Goal: Register for event/course

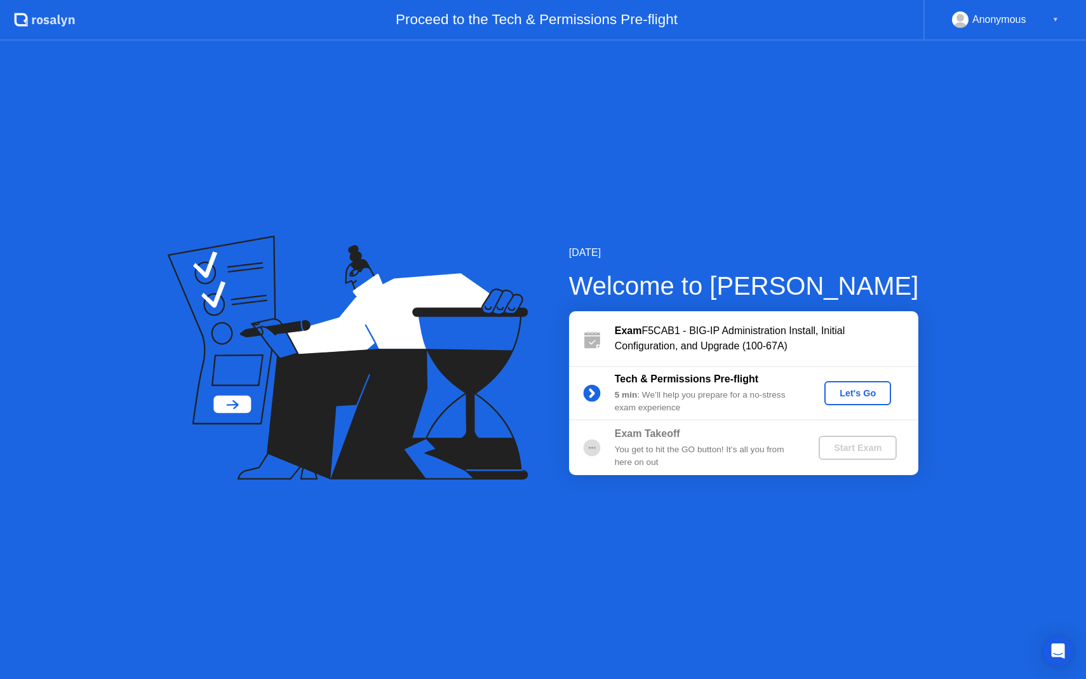
click at [594, 391] on circle at bounding box center [591, 392] width 17 height 17
click at [850, 392] on div "Let's Go" at bounding box center [857, 393] width 57 height 10
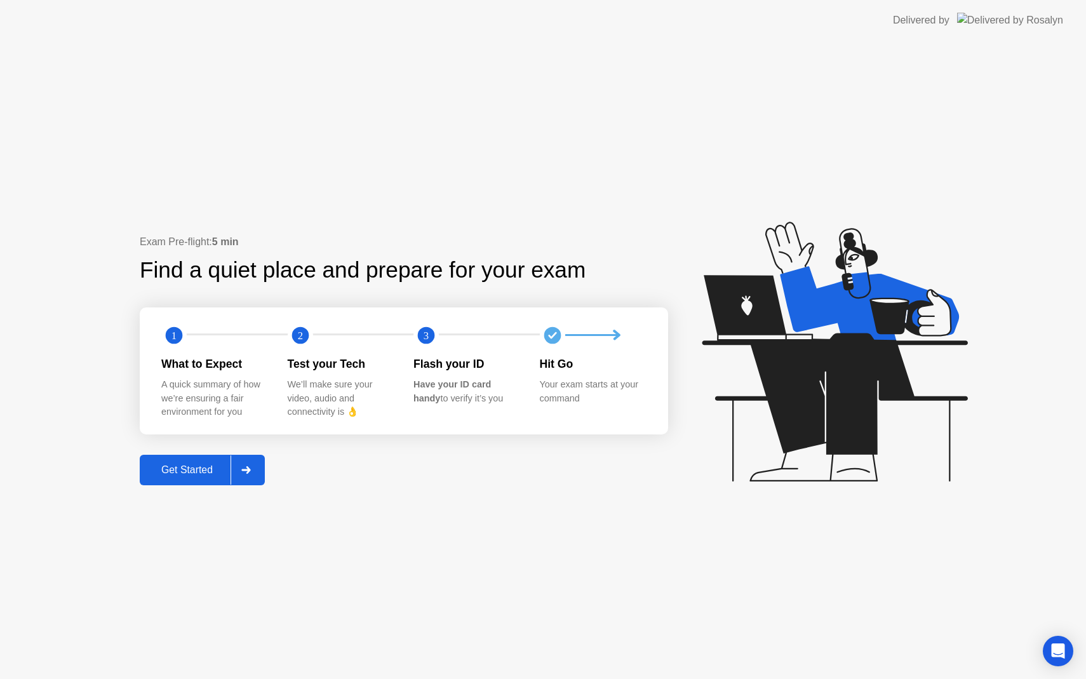
click at [197, 470] on div "Get Started" at bounding box center [187, 469] width 87 height 11
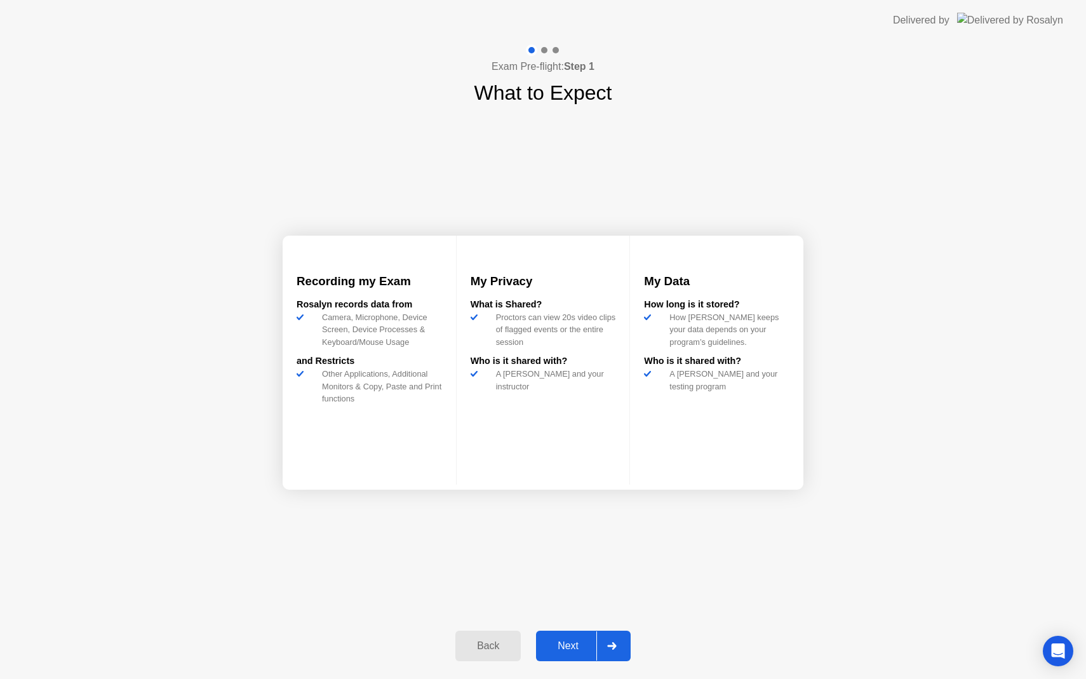
click at [566, 642] on div "Next" at bounding box center [568, 645] width 57 height 11
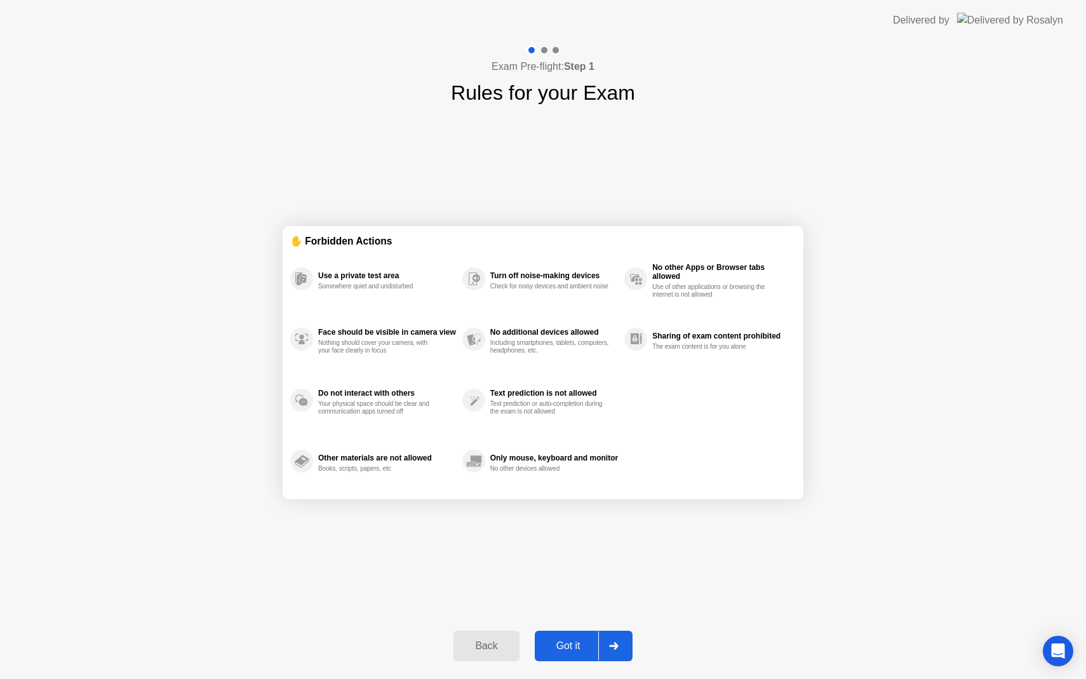
click at [578, 645] on div "Got it" at bounding box center [568, 645] width 60 height 11
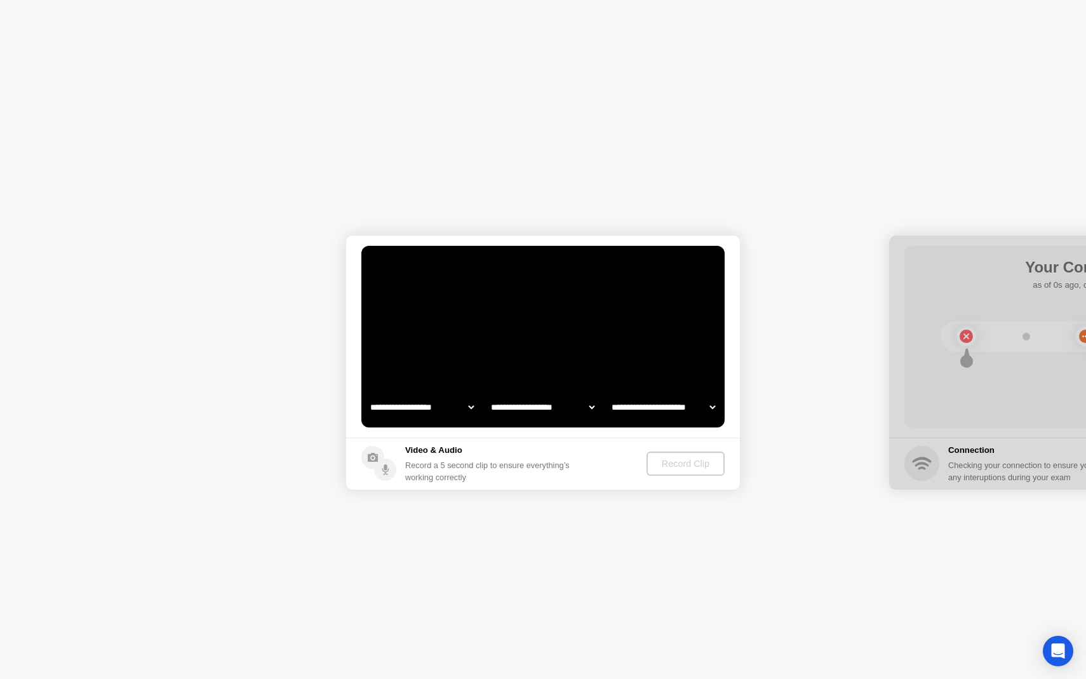
select select "**********"
select select "*******"
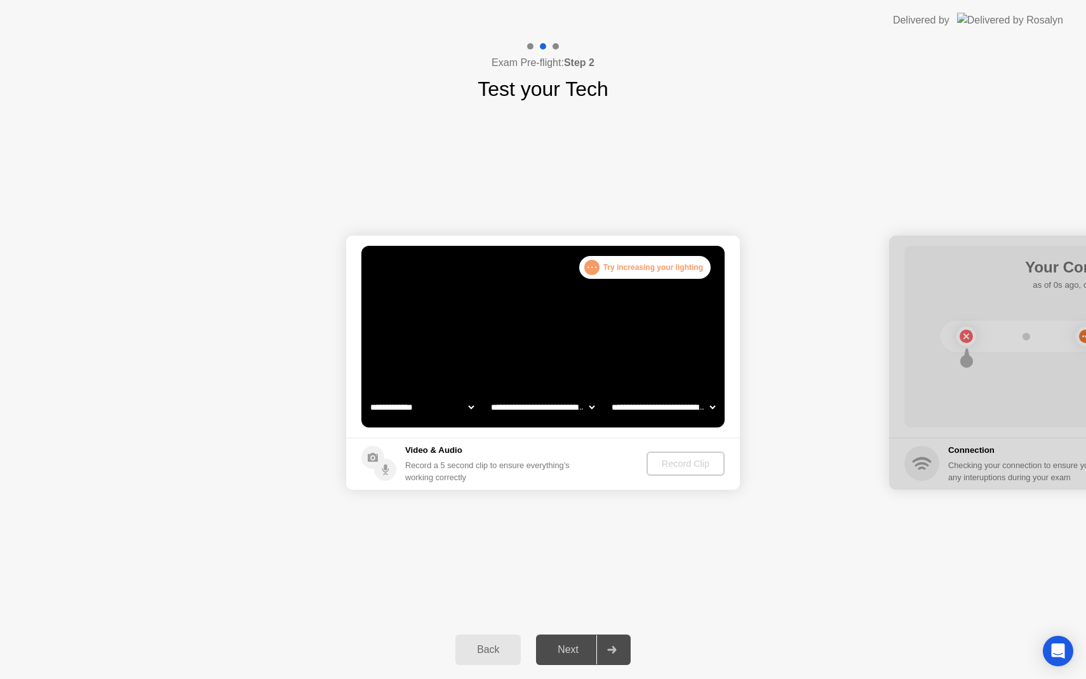
click at [468, 404] on select "**********" at bounding box center [422, 406] width 109 height 25
select select "**********"
click at [587, 408] on select "**********" at bounding box center [542, 406] width 109 height 25
click at [712, 415] on select "**********" at bounding box center [663, 406] width 109 height 25
click at [680, 468] on div "Record Clip" at bounding box center [686, 463] width 68 height 10
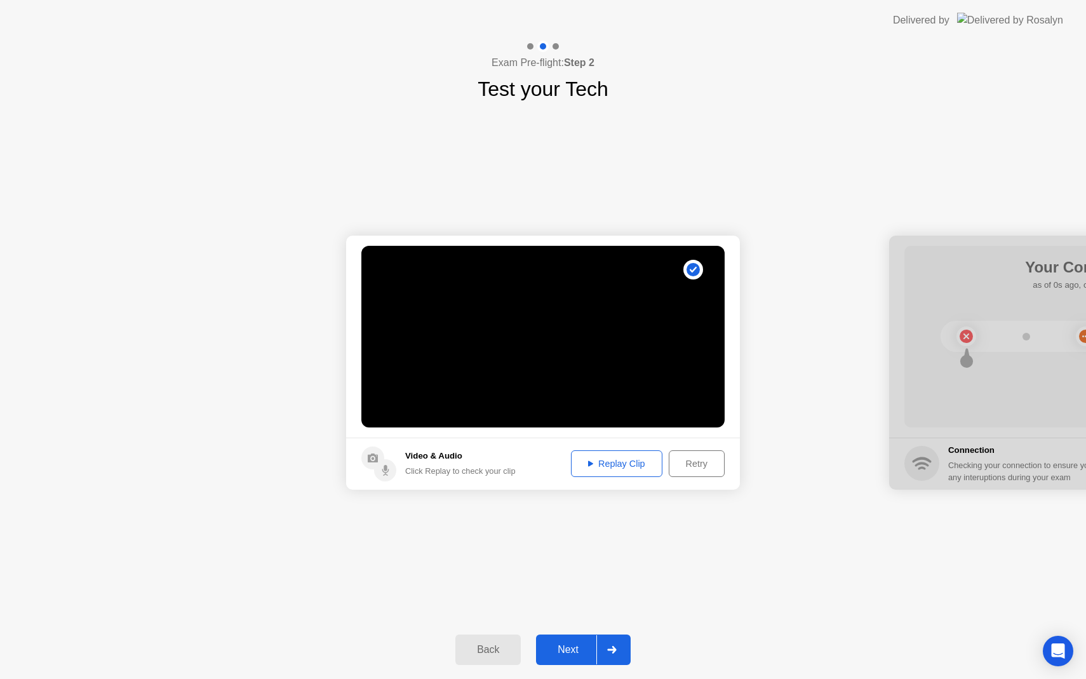
click at [562, 648] on div "Next" at bounding box center [568, 649] width 57 height 11
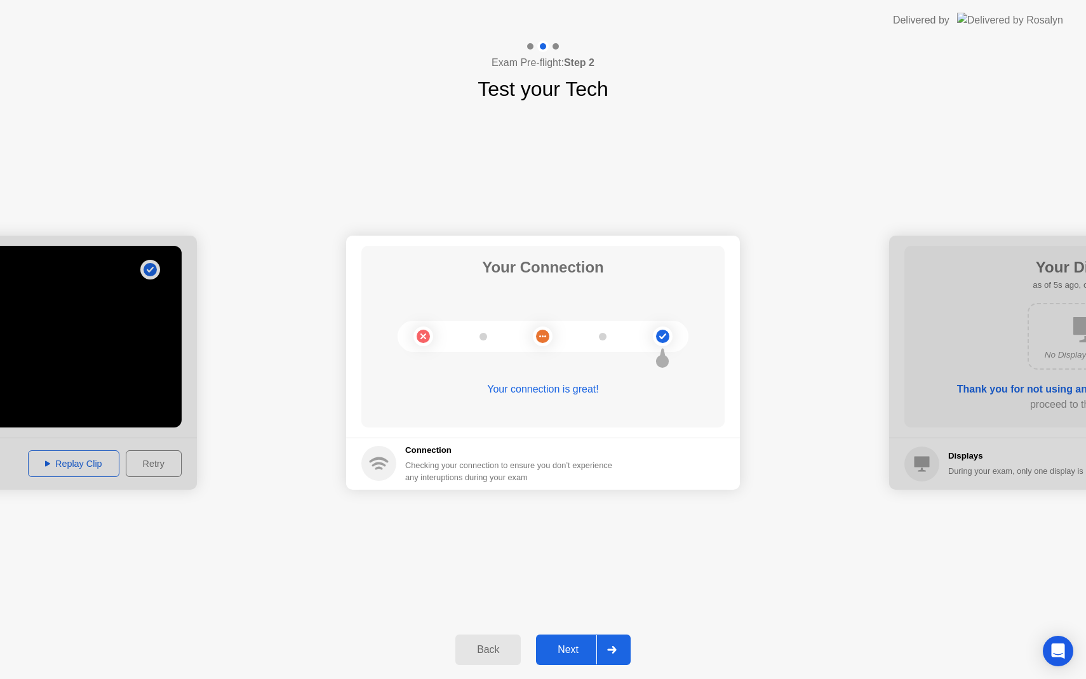
click at [564, 657] on button "Next" at bounding box center [583, 649] width 95 height 30
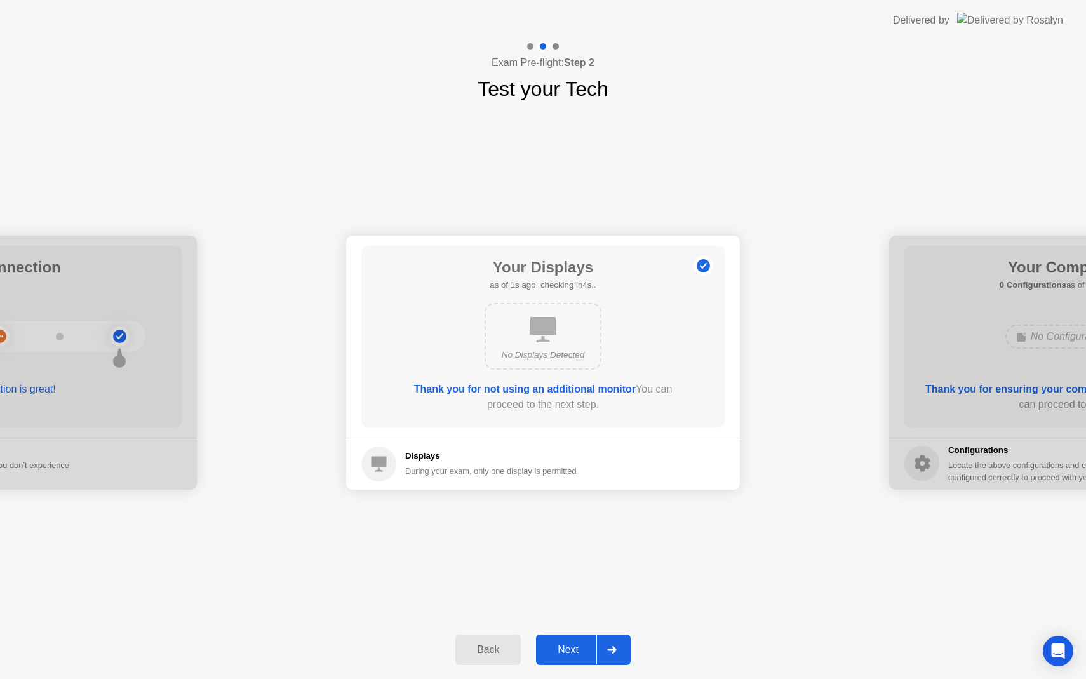
click at [565, 648] on div "Next" at bounding box center [568, 649] width 57 height 11
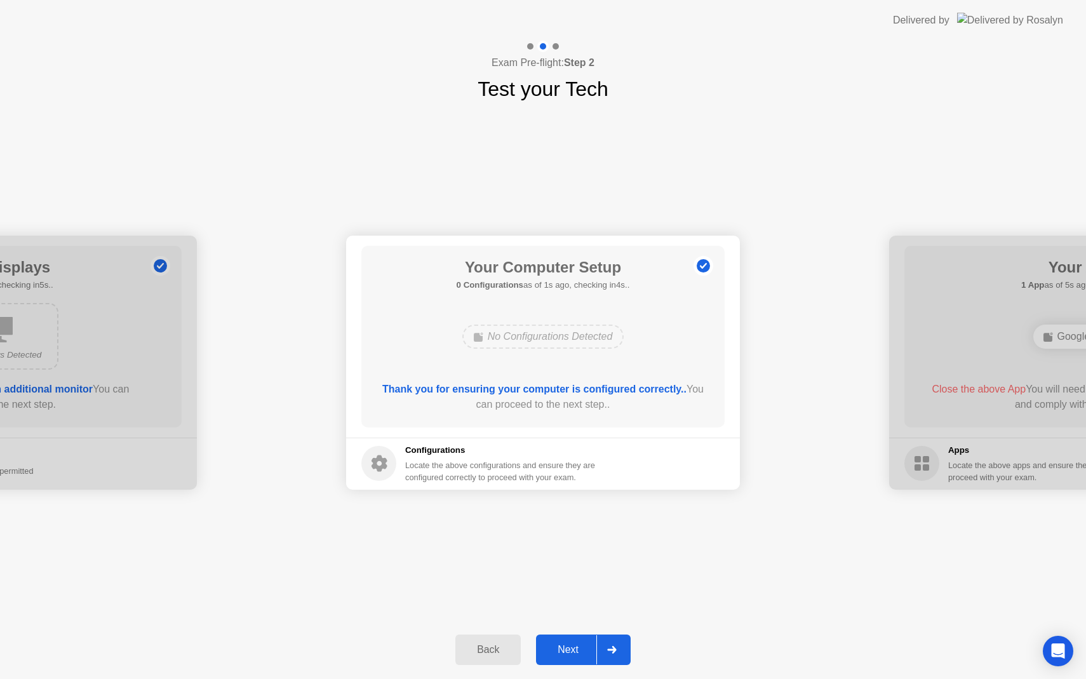
click at [566, 651] on div "Next" at bounding box center [568, 649] width 57 height 11
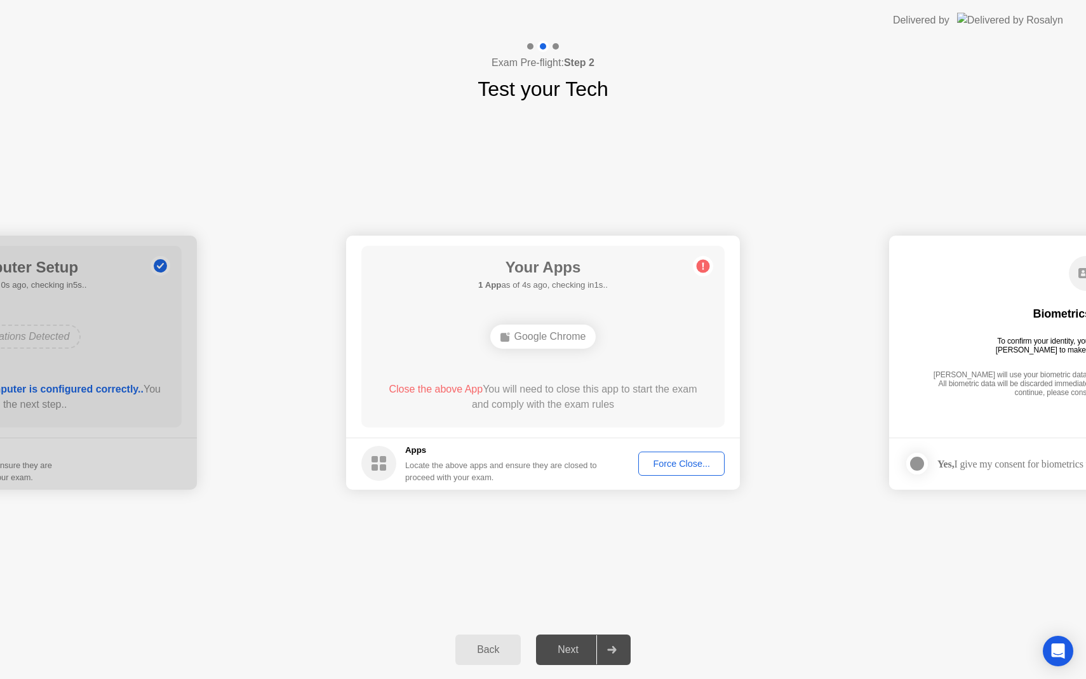
click at [443, 390] on span "Close the above App" at bounding box center [436, 389] width 94 height 11
click at [665, 463] on div "Force Close..." at bounding box center [681, 463] width 77 height 10
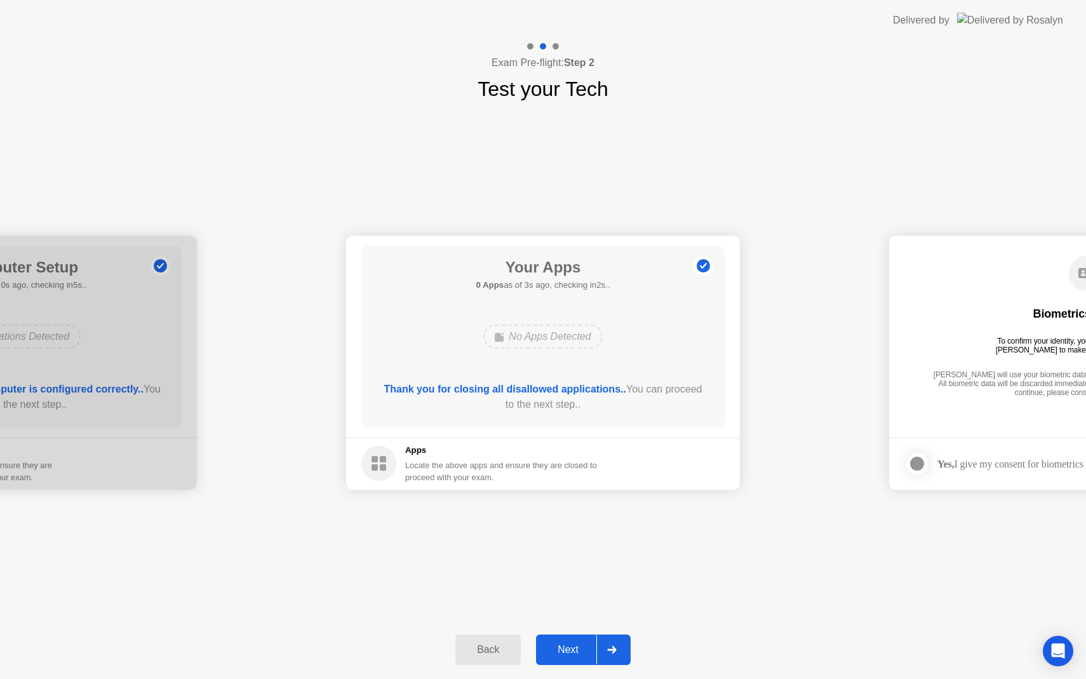
click at [577, 653] on div "Next" at bounding box center [568, 649] width 57 height 11
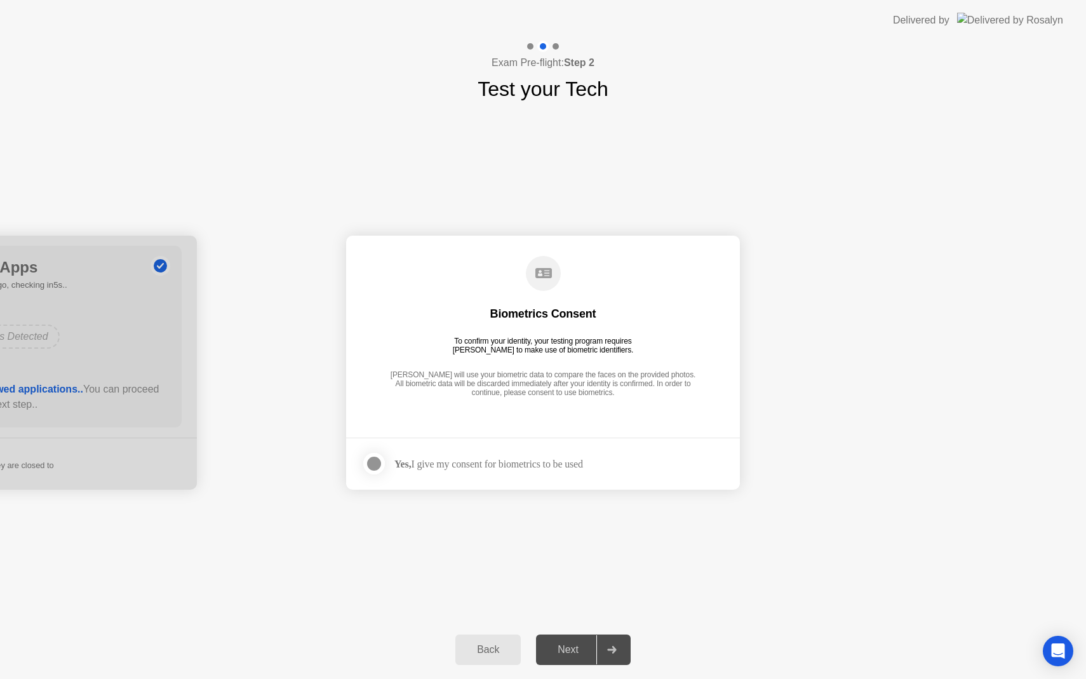
click at [376, 467] on div at bounding box center [373, 463] width 15 height 15
click at [564, 650] on div "Next" at bounding box center [568, 649] width 57 height 11
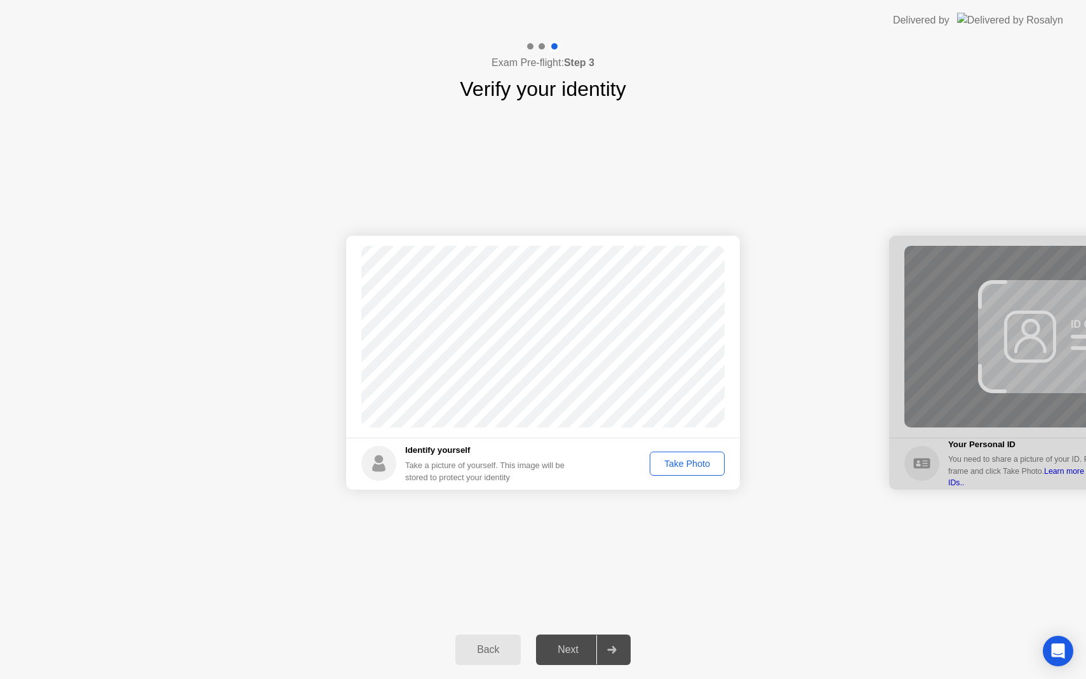
click at [705, 464] on div "Take Photo" at bounding box center [687, 463] width 66 height 10
click at [566, 648] on div "Next" at bounding box center [568, 649] width 57 height 11
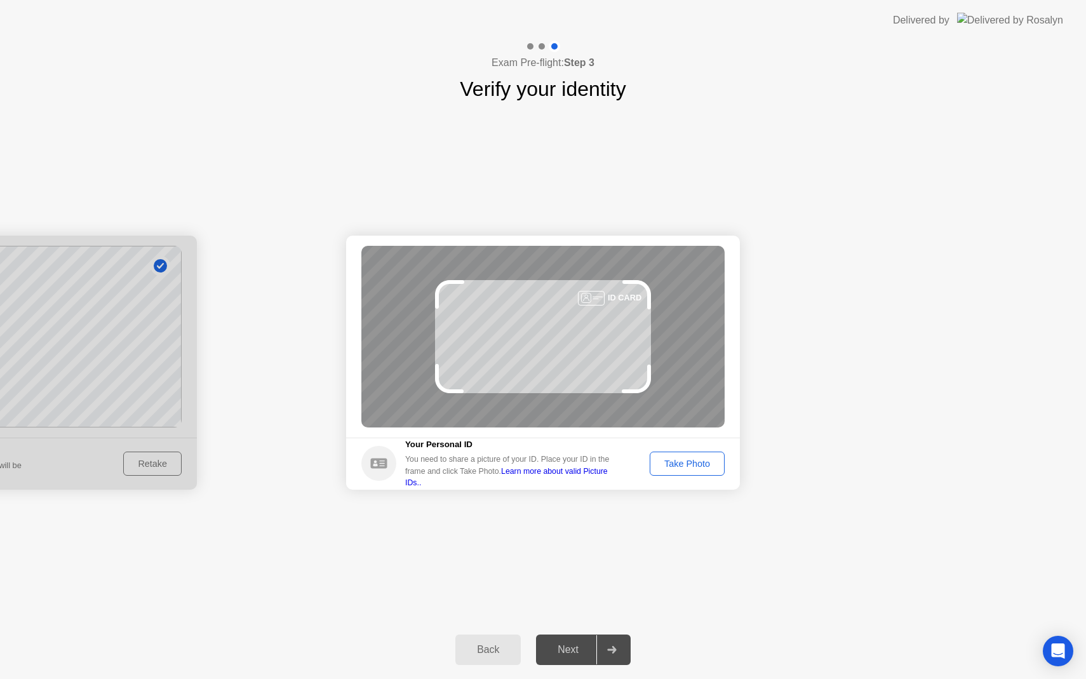
click at [664, 458] on div "Take Photo" at bounding box center [687, 463] width 66 height 10
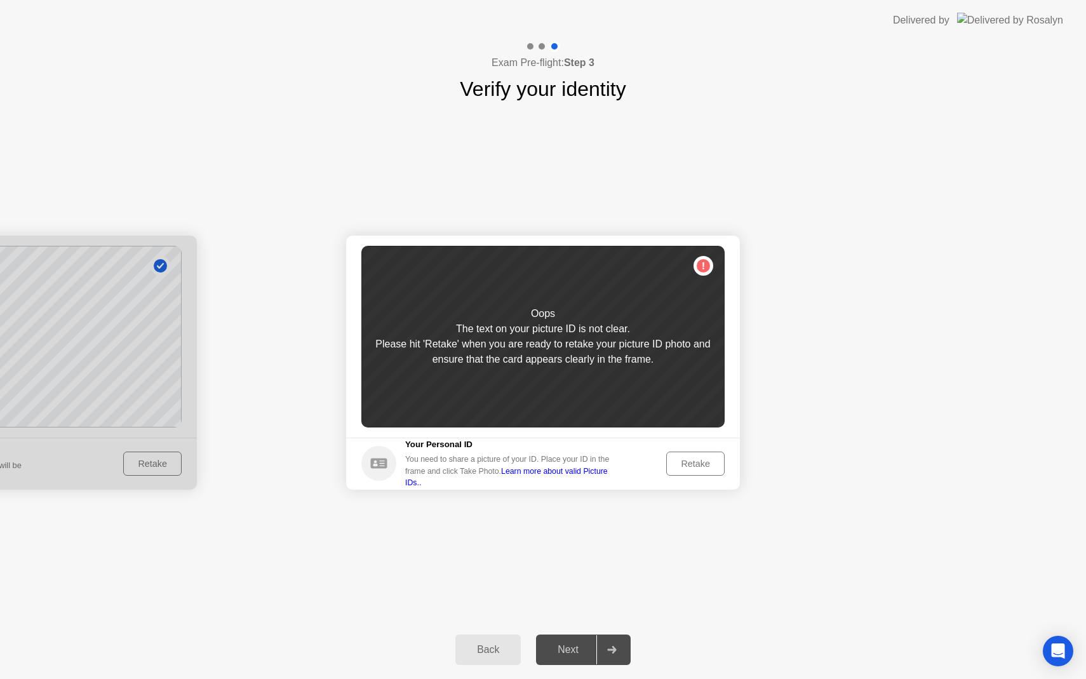
click at [690, 460] on div "Retake" at bounding box center [696, 463] width 50 height 10
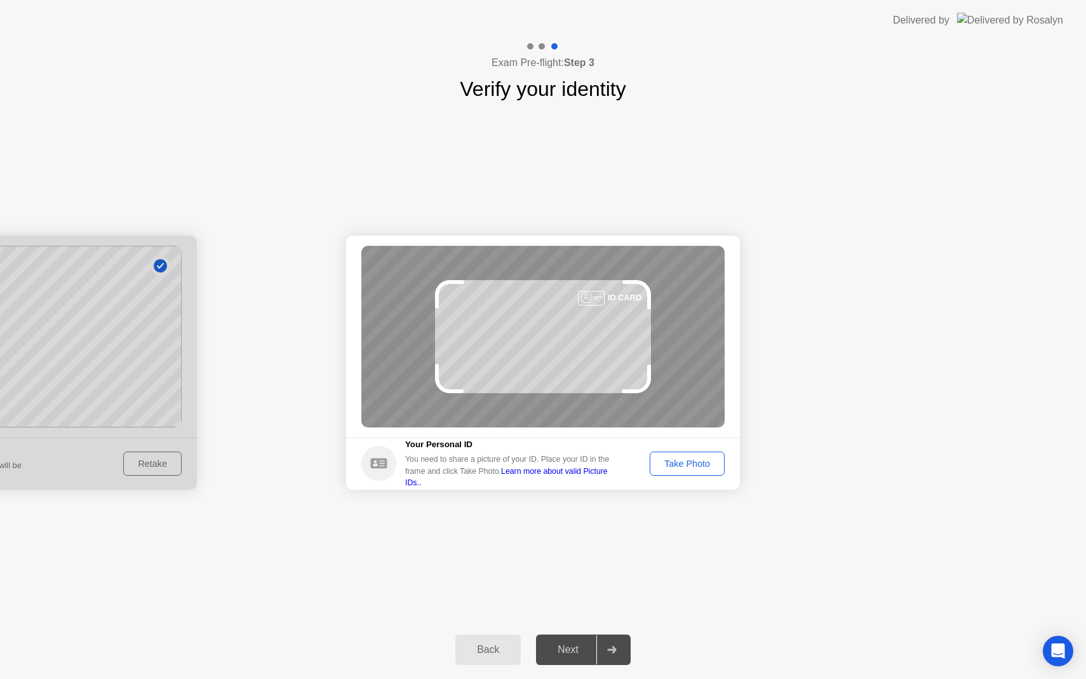
click at [598, 295] on div at bounding box center [591, 298] width 27 height 15
click at [592, 318] on div "ID CARD" at bounding box center [542, 337] width 363 height 182
click at [667, 465] on div "Take Photo" at bounding box center [687, 463] width 66 height 10
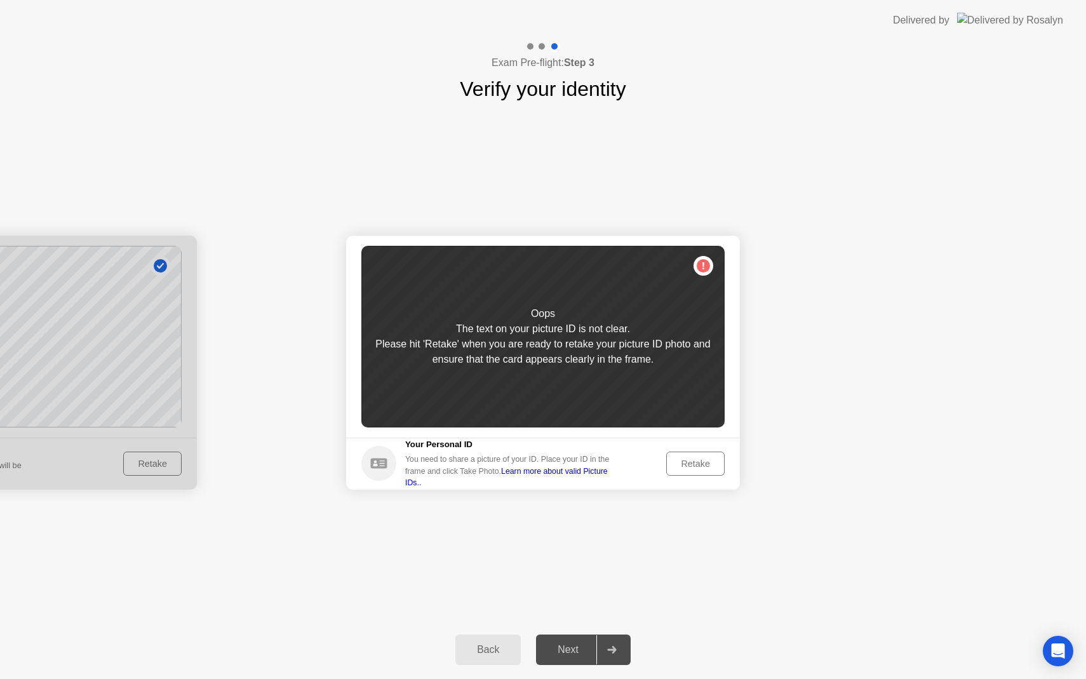
click at [681, 464] on div "Retake" at bounding box center [696, 463] width 50 height 10
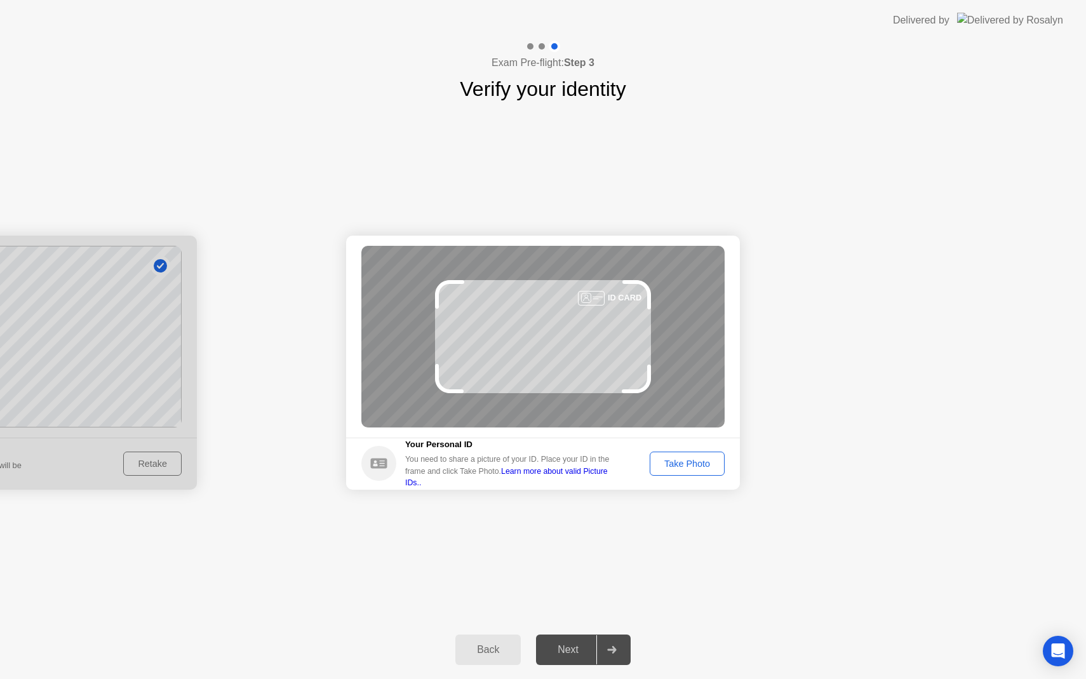
click at [682, 464] on div "Take Photo" at bounding box center [687, 463] width 66 height 10
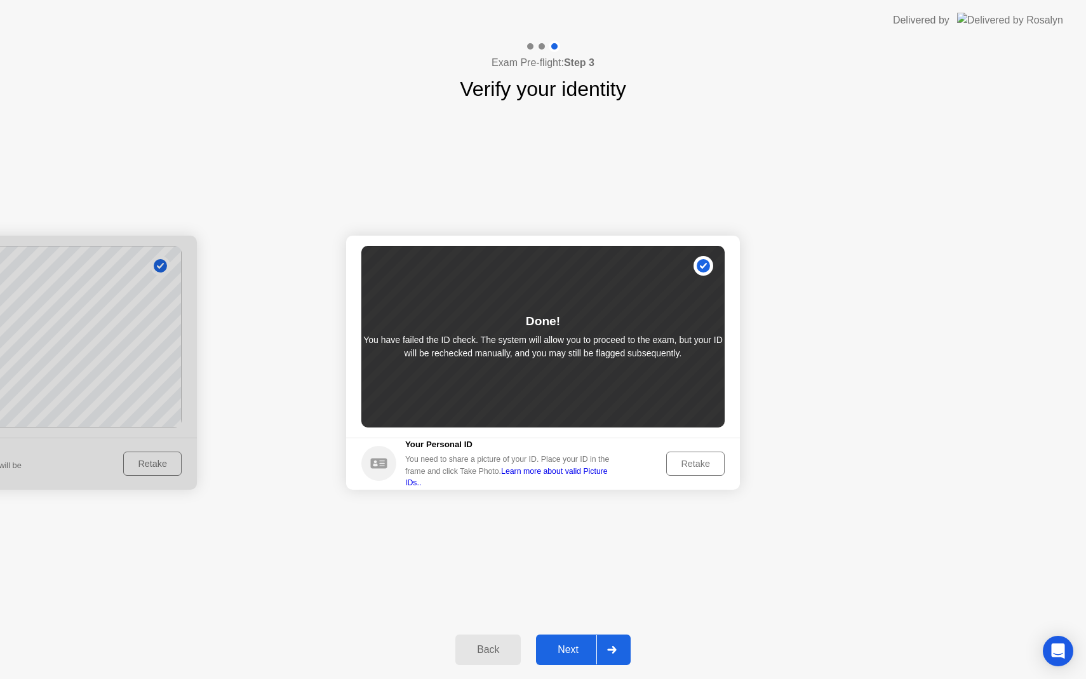
click at [571, 651] on div "Next" at bounding box center [568, 649] width 57 height 11
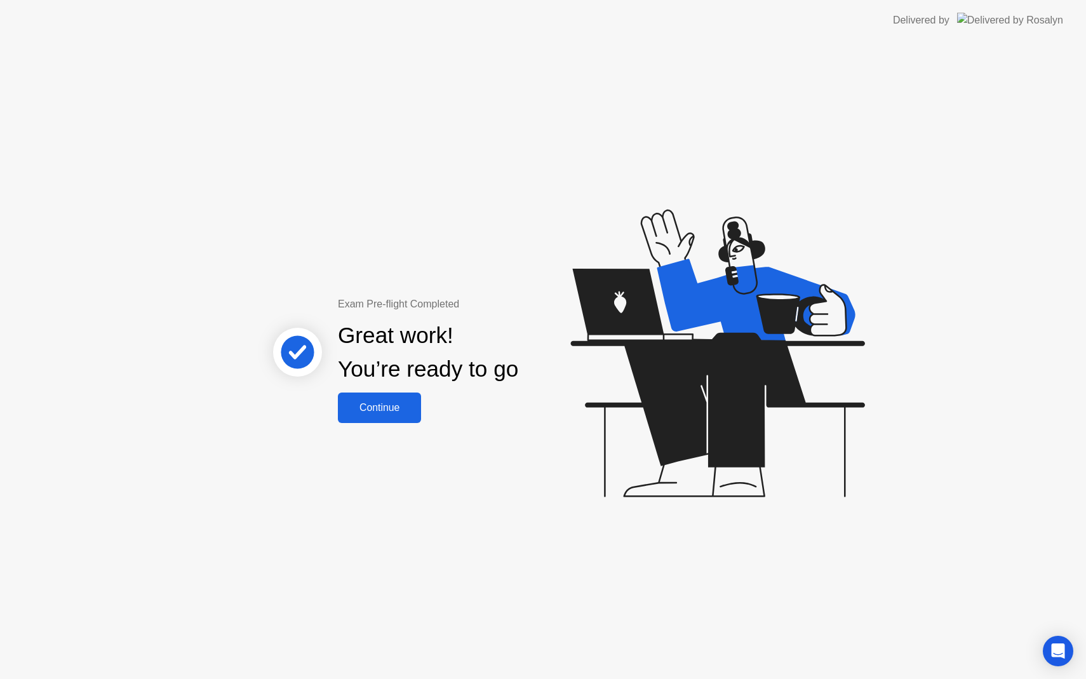
click at [378, 405] on div "Continue" at bounding box center [380, 407] width 76 height 11
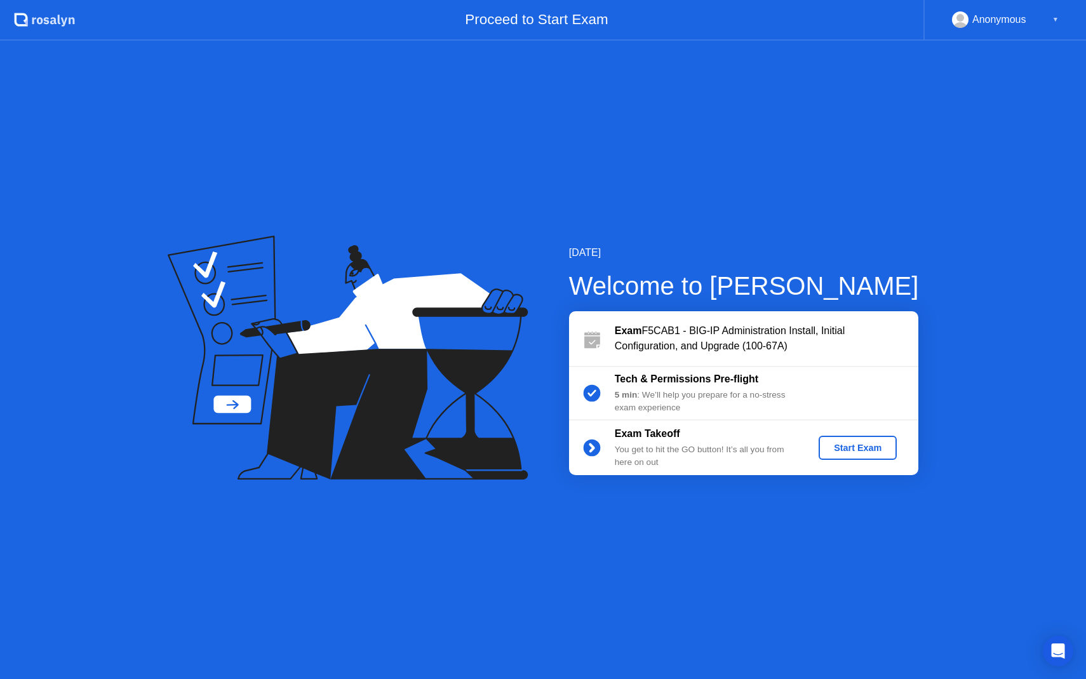
click at [878, 455] on button "Start Exam" at bounding box center [857, 448] width 78 height 24
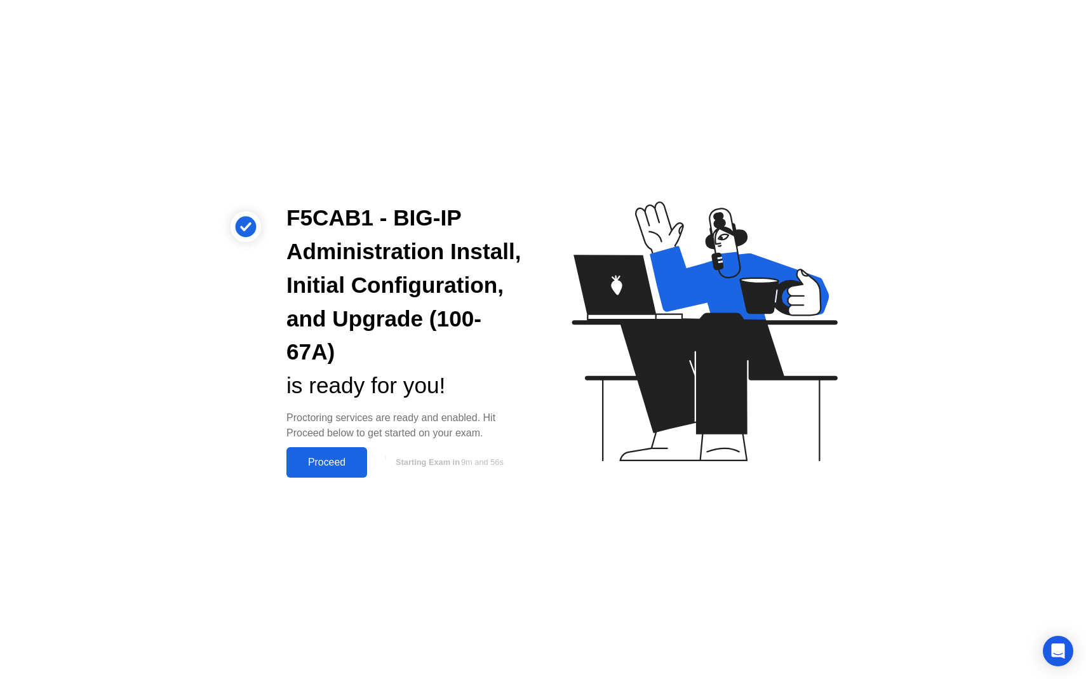
click at [312, 470] on button "Proceed" at bounding box center [326, 462] width 81 height 30
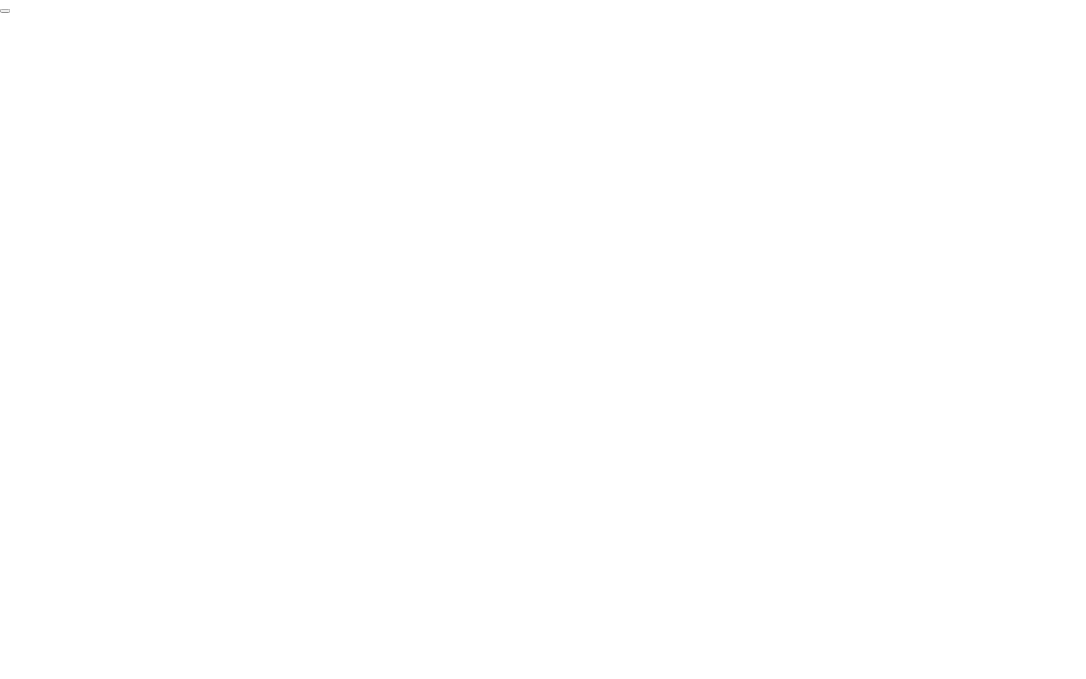
click at [10, 13] on button "End Proctoring Session" at bounding box center [5, 11] width 10 height 4
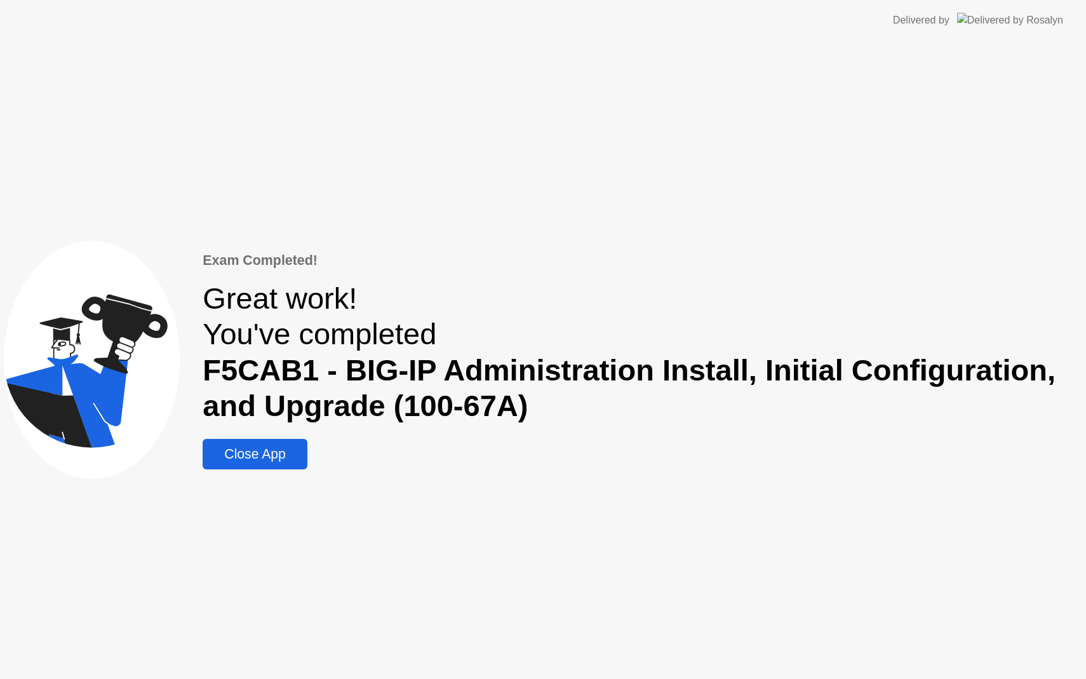
click at [279, 451] on div "Close App" at bounding box center [254, 453] width 97 height 15
